Goal: Find contact information: Find contact information

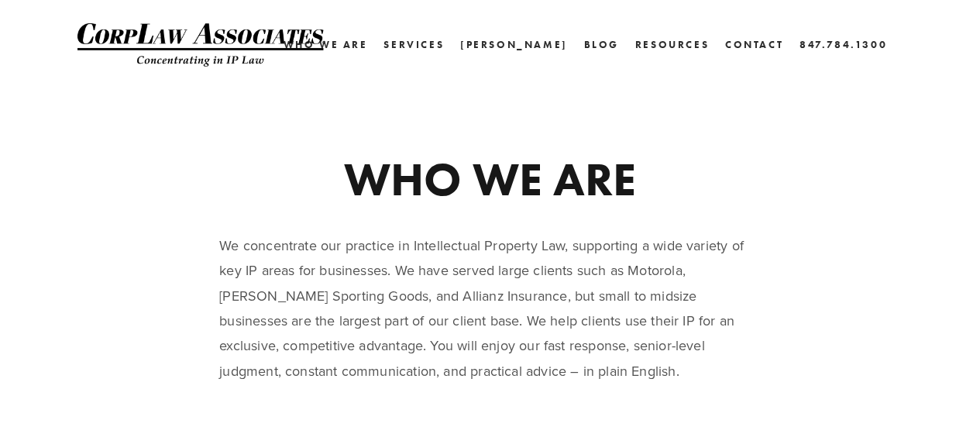
drag, startPoint x: 964, startPoint y: 101, endPoint x: 977, endPoint y: 122, distance: 24.7
drag, startPoint x: 977, startPoint y: 122, endPoint x: 991, endPoint y: 95, distance: 29.8
click at [444, 43] on link "Services" at bounding box center [413, 44] width 60 height 22
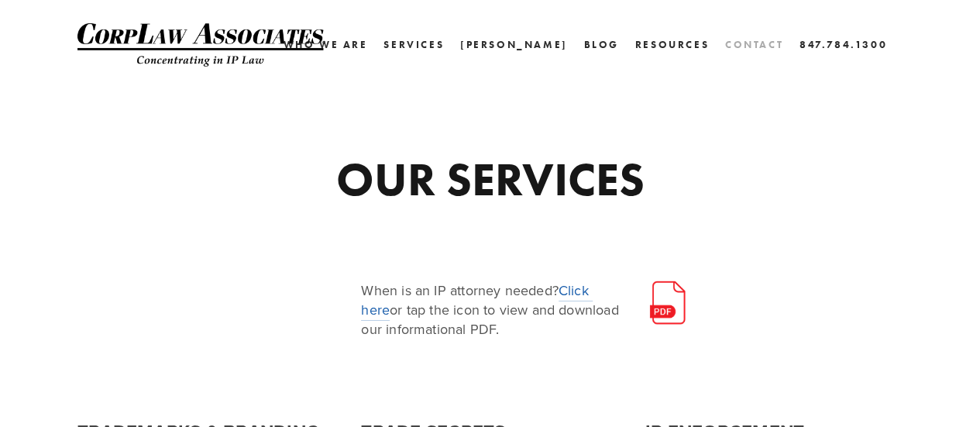
click at [756, 38] on link "Contact" at bounding box center [754, 44] width 58 height 22
